Goal: Communication & Community: Connect with others

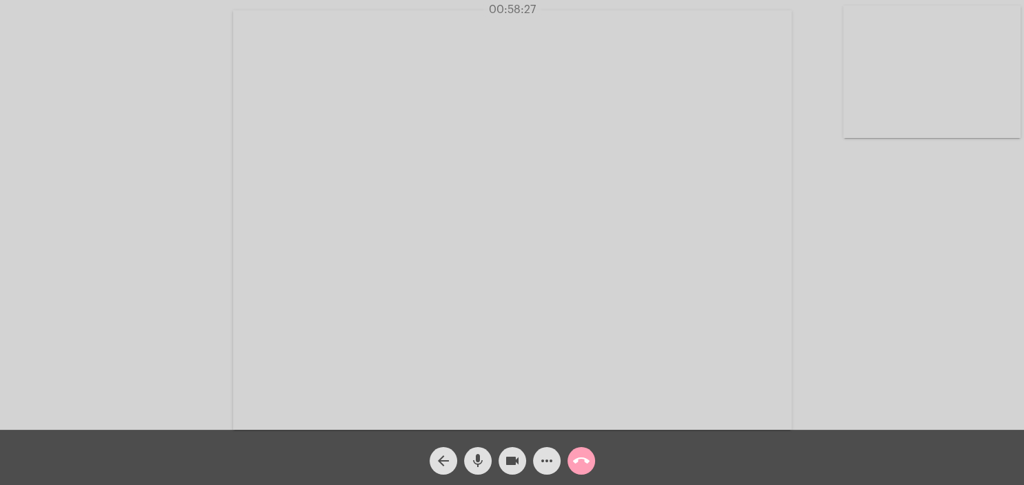
click at [587, 462] on mat-icon "call_end" at bounding box center [581, 461] width 17 height 17
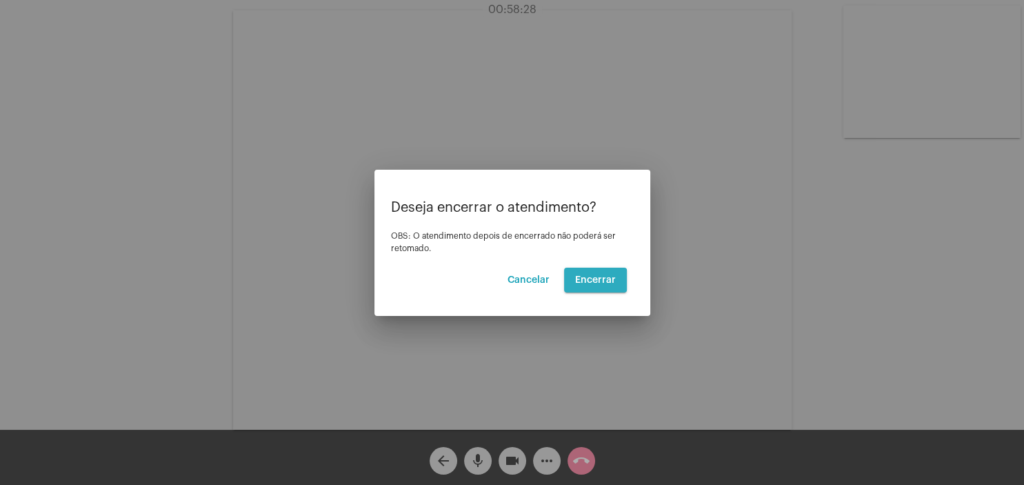
click at [593, 283] on span "Encerrar" at bounding box center [595, 280] width 41 height 10
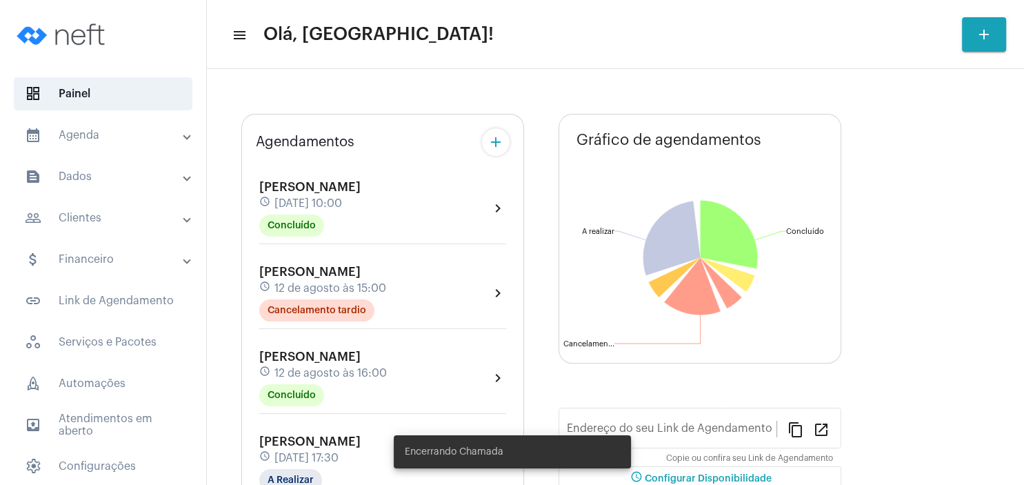
type input "[URL][DOMAIN_NAME]"
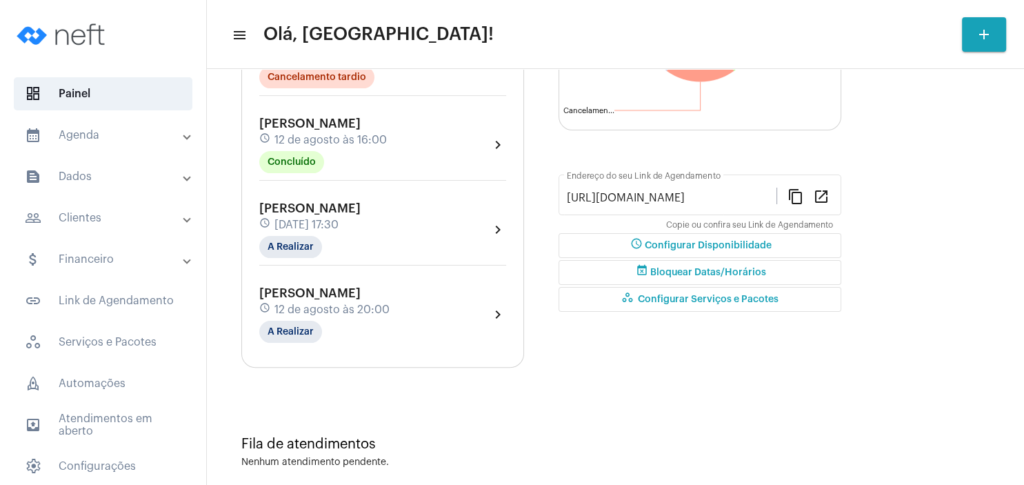
scroll to position [293, 0]
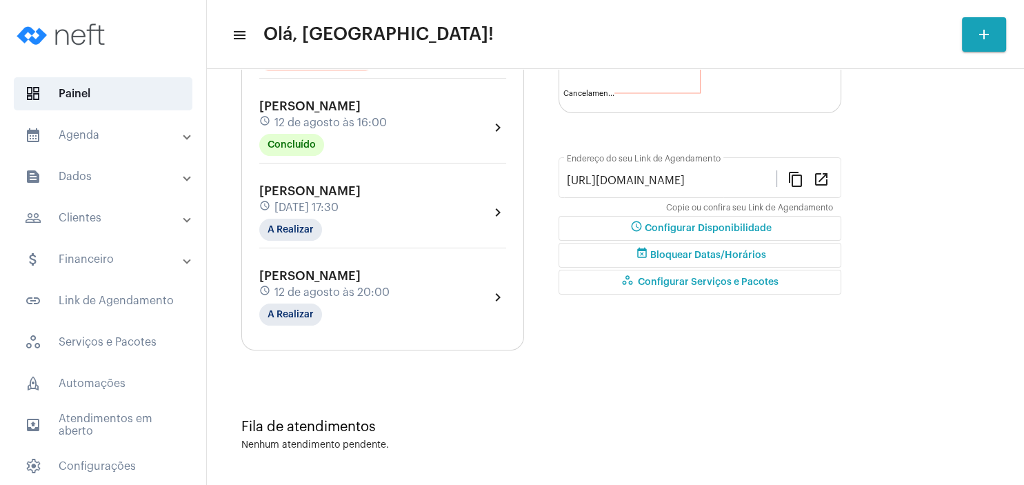
click at [339, 208] on span "[DATE] 17:30" at bounding box center [307, 207] width 64 height 12
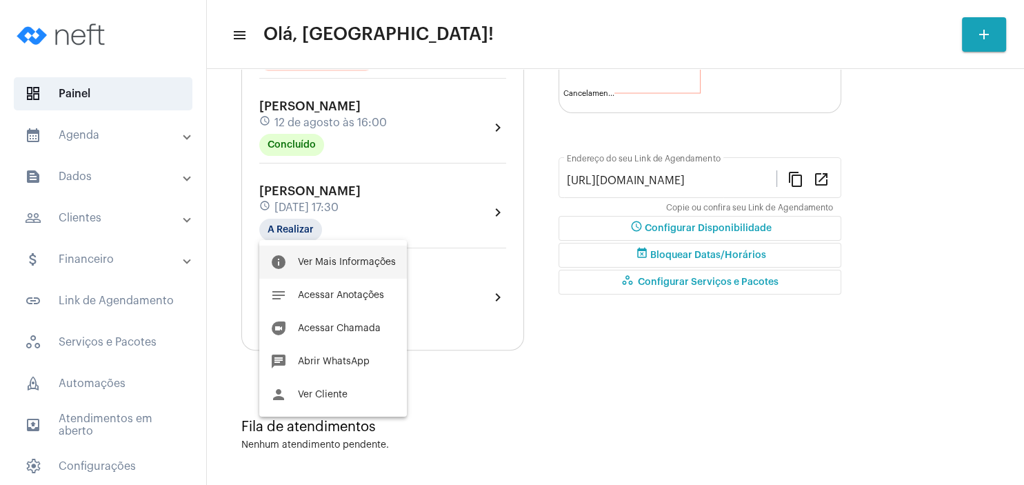
click at [375, 257] on button "info Ver Mais Informações" at bounding box center [333, 262] width 148 height 33
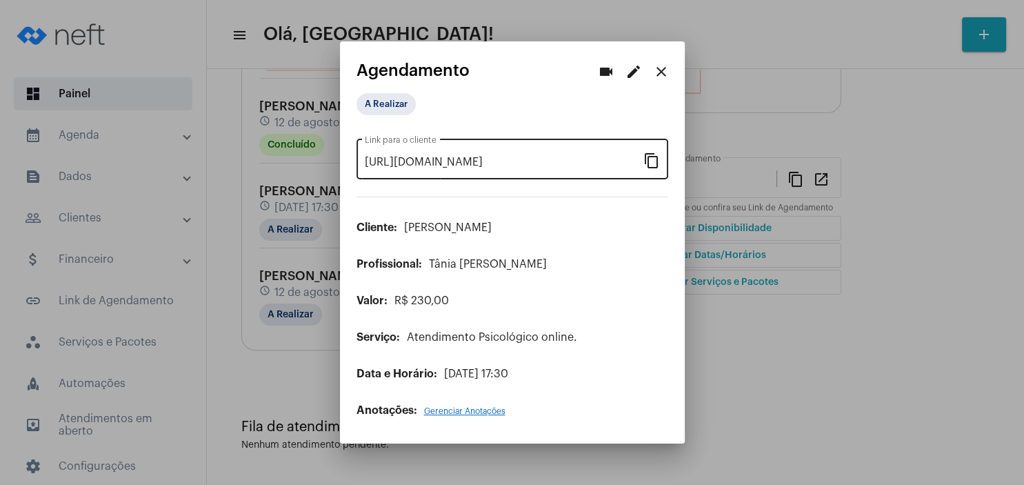
click at [655, 166] on mat-icon "content_copy" at bounding box center [652, 160] width 17 height 17
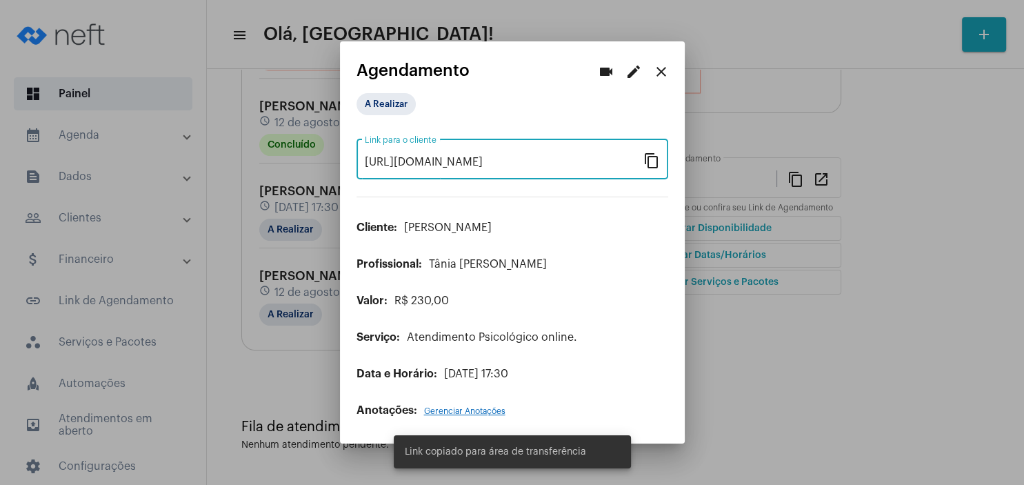
scroll to position [0, 108]
click at [663, 73] on mat-icon "close" at bounding box center [661, 71] width 17 height 17
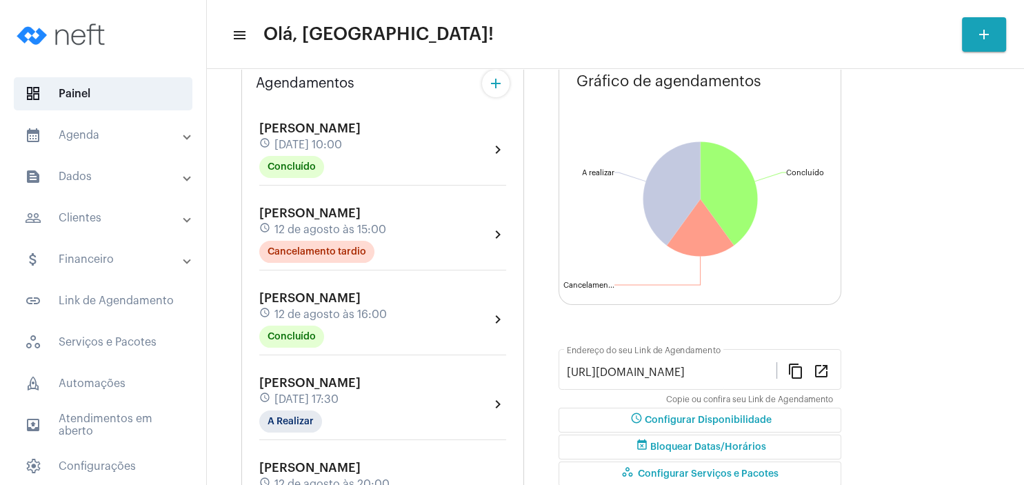
scroll to position [199, 0]
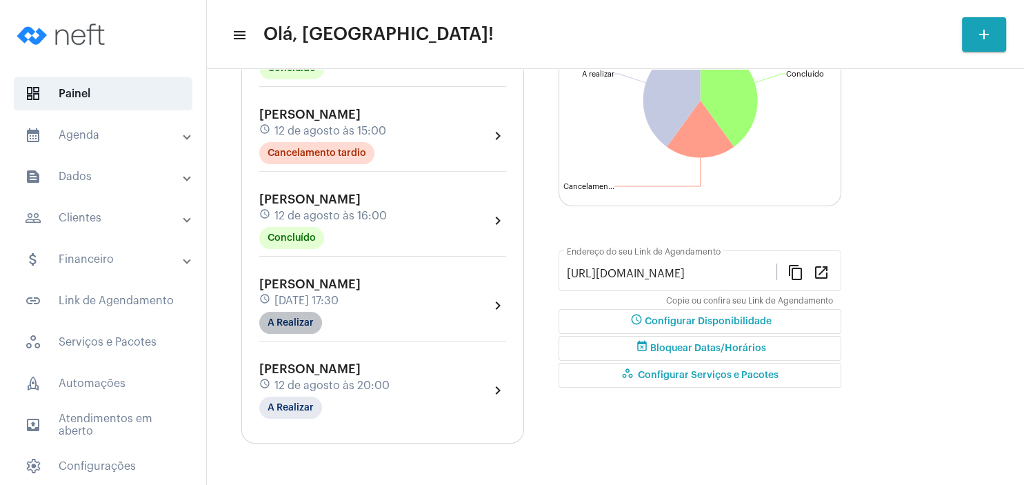
click at [286, 324] on mat-chip "A Realizar" at bounding box center [290, 323] width 63 height 22
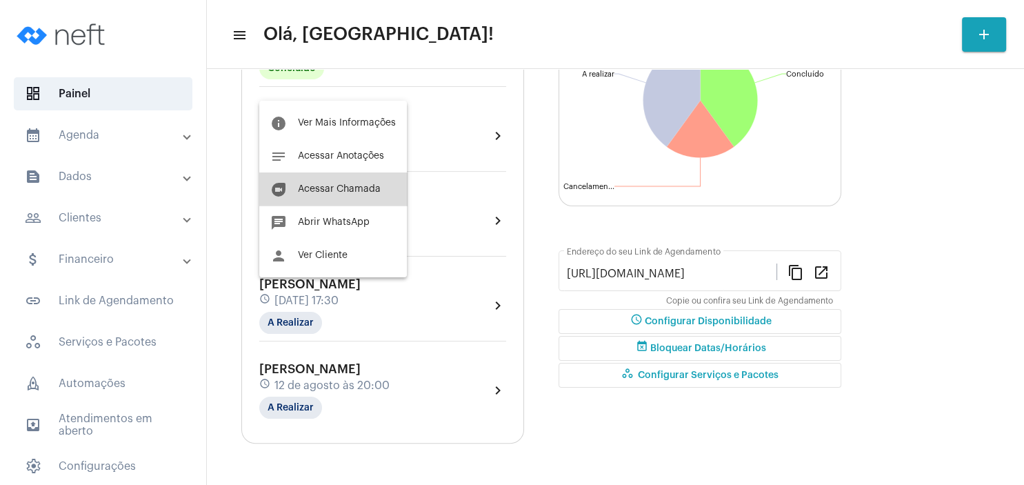
click at [377, 198] on button "duo [PERSON_NAME]" at bounding box center [333, 188] width 148 height 33
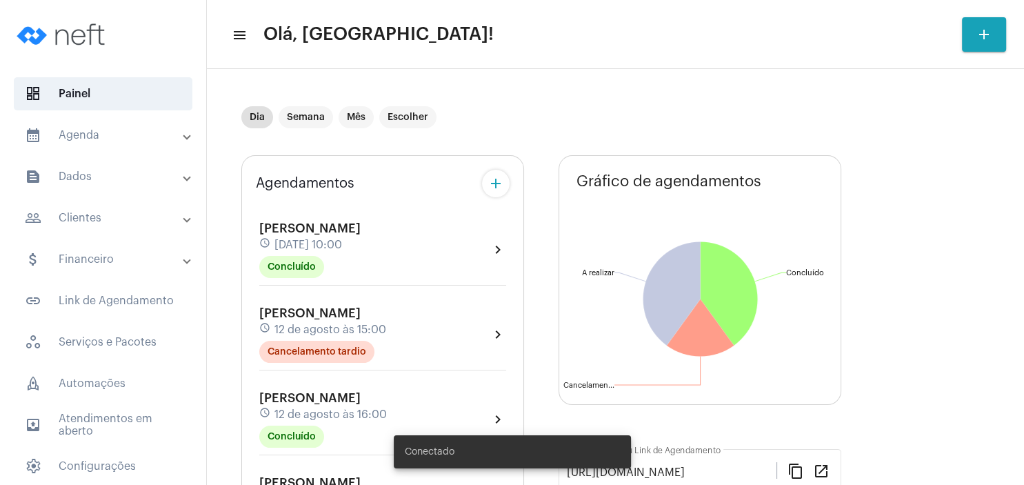
scroll to position [199, 0]
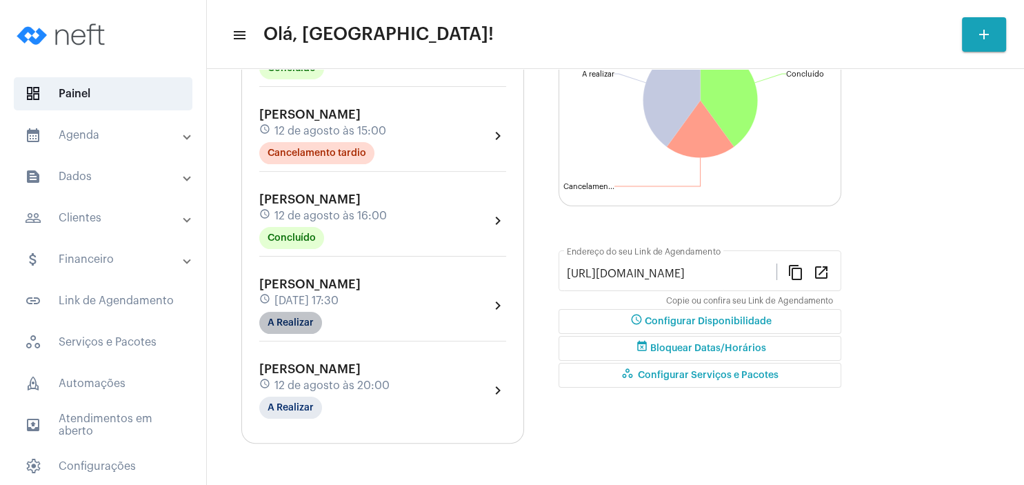
click at [288, 324] on mat-chip "A Realizar" at bounding box center [290, 323] width 63 height 22
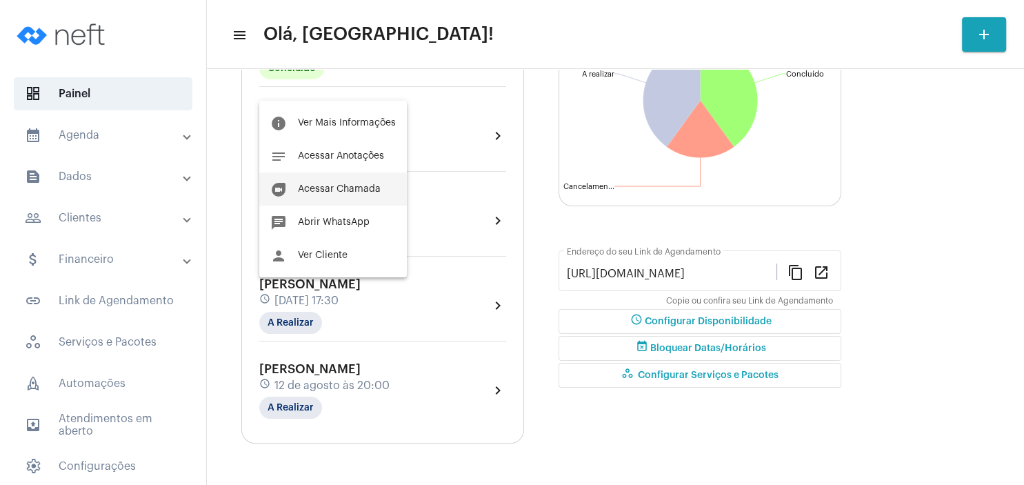
click at [352, 191] on span "Acessar Chamada" at bounding box center [339, 189] width 83 height 10
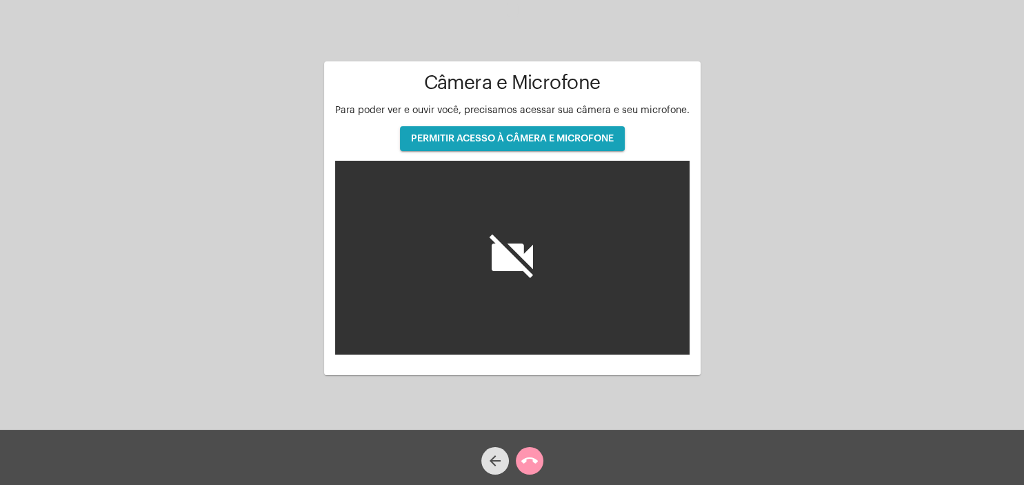
click at [479, 137] on span "PERMITIR ACESSO À CÂMERA E MICROFONE" at bounding box center [512, 139] width 203 height 10
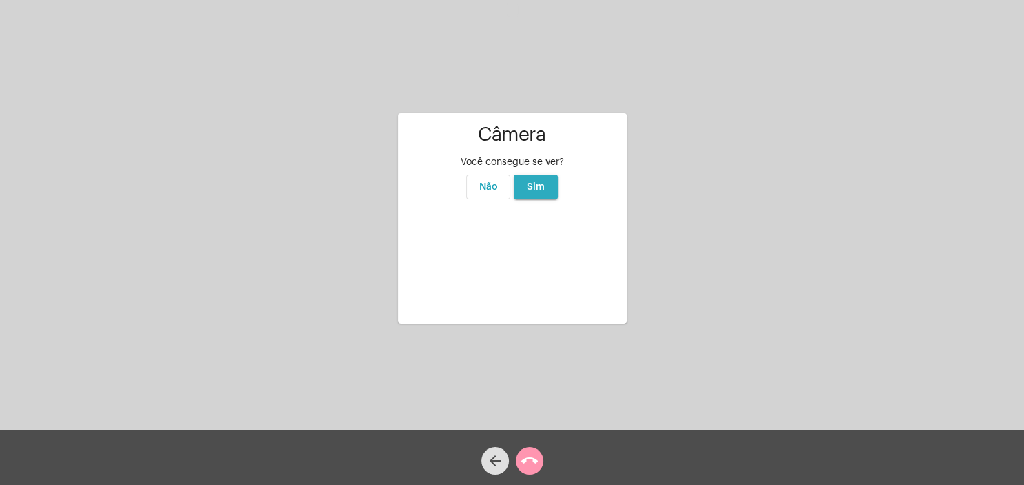
click at [539, 182] on span "Sim" at bounding box center [536, 187] width 18 height 10
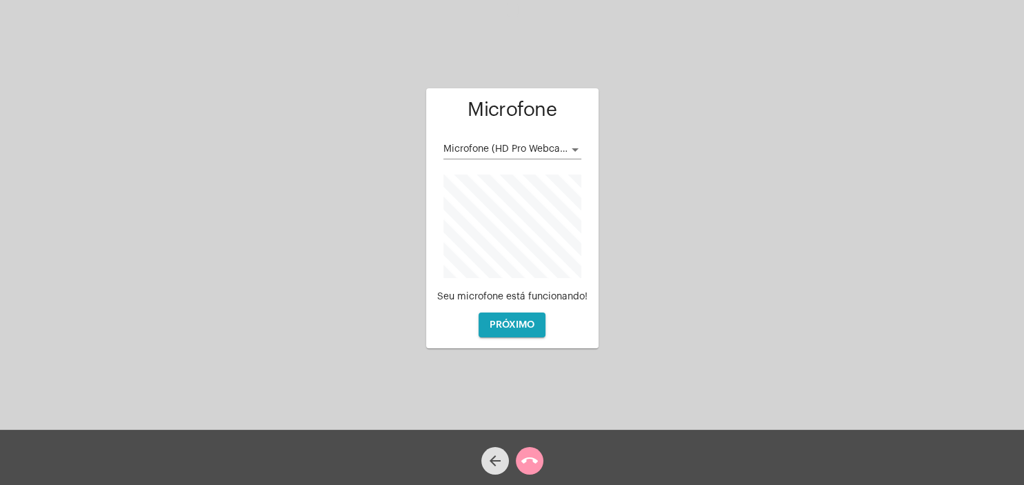
click at [567, 148] on span "Microfone (HD Pro Webcam C920)" at bounding box center [522, 149] width 157 height 10
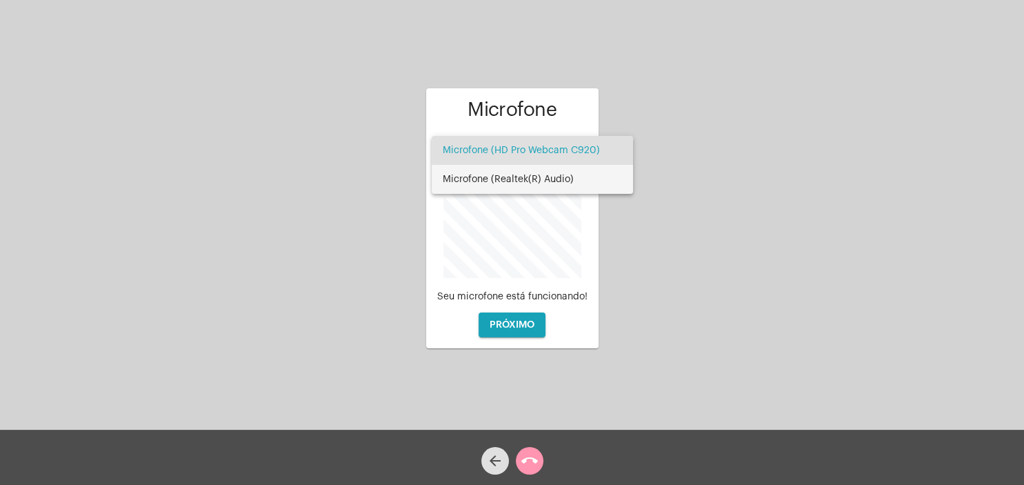
click at [542, 179] on span "Microfone (Realtek(R) Audio)" at bounding box center [532, 179] width 179 height 29
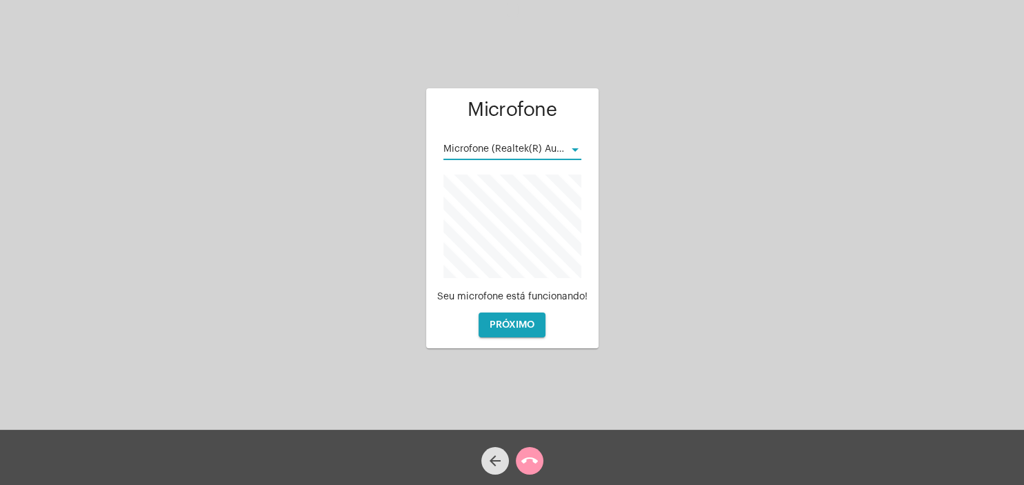
click at [526, 333] on button "PRÓXIMO" at bounding box center [512, 325] width 67 height 25
